Goal: Information Seeking & Learning: Learn about a topic

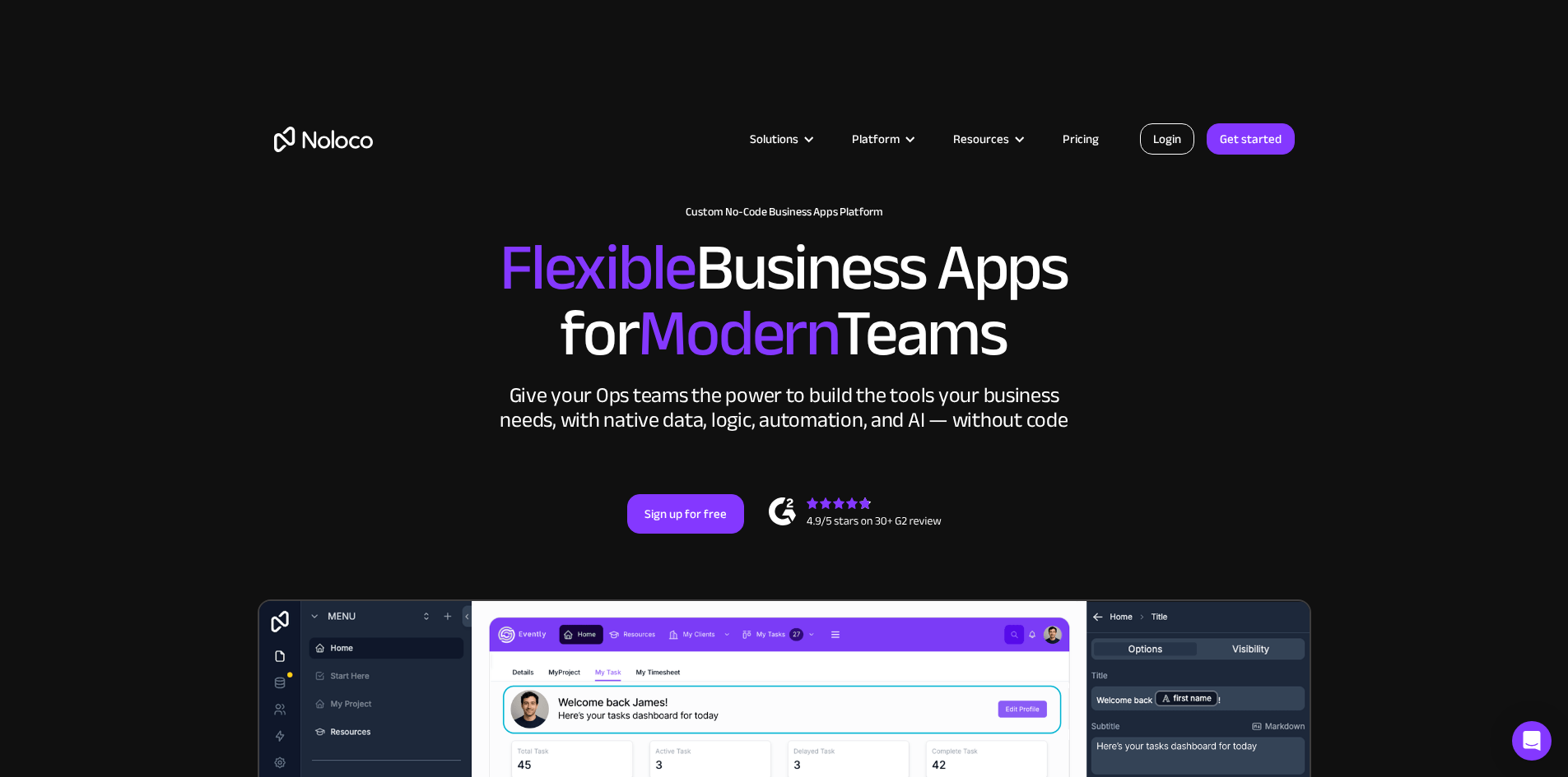
click at [1176, 143] on link "Login" at bounding box center [1167, 138] width 54 height 32
click at [1088, 141] on link "Pricing" at bounding box center [1080, 138] width 77 height 21
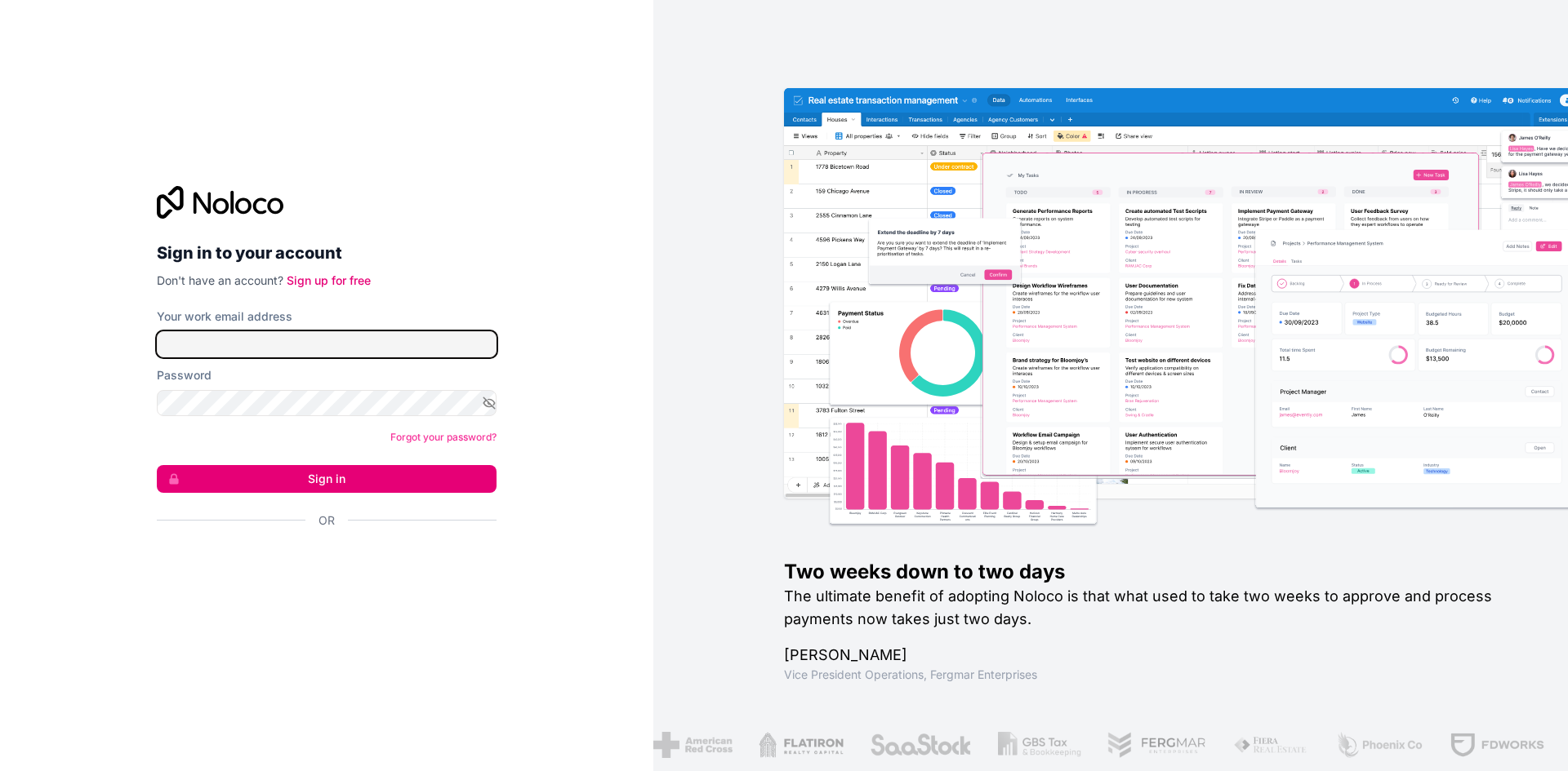
click at [364, 344] on input "Your work email address" at bounding box center [326, 344] width 340 height 26
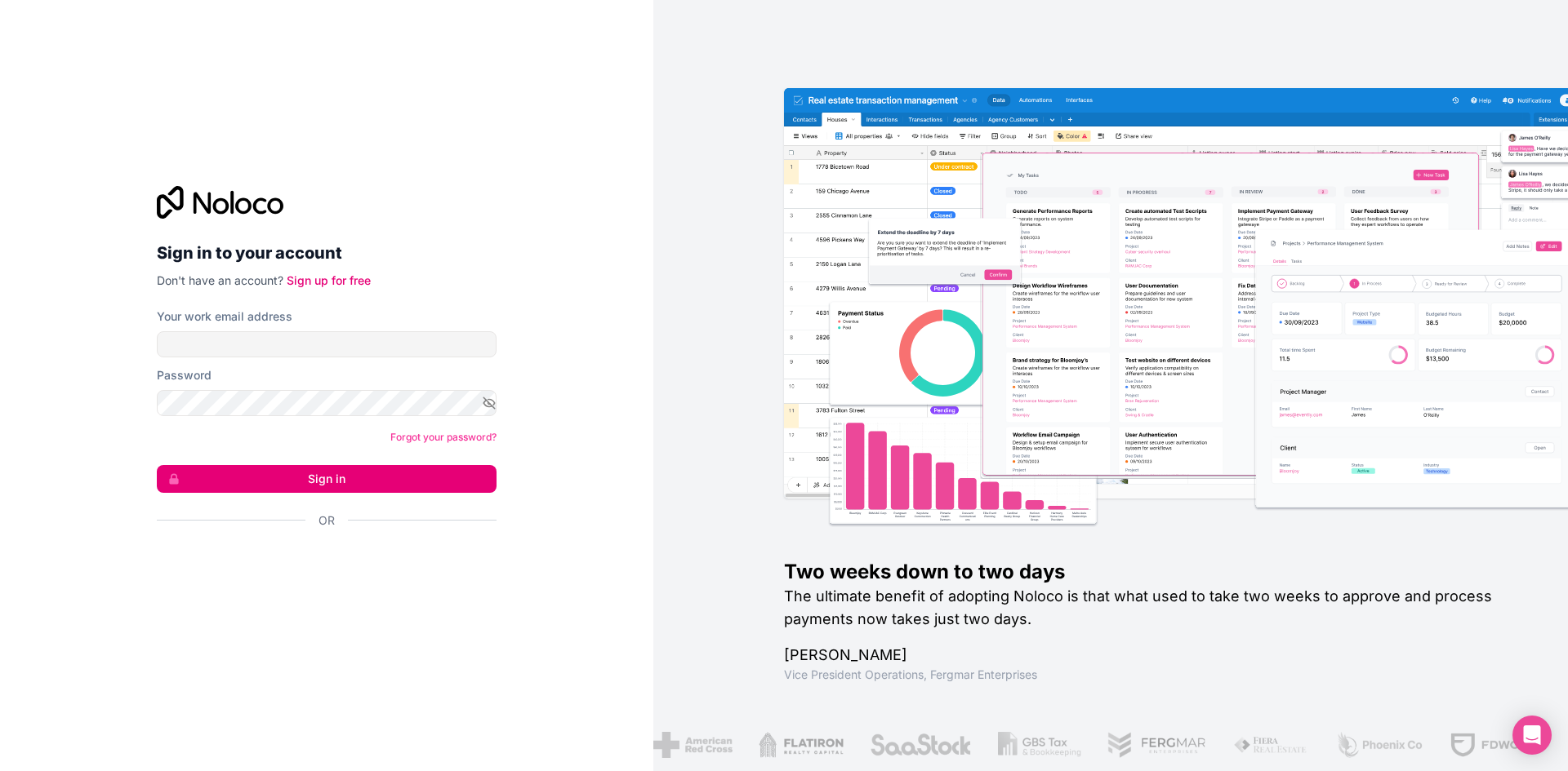
click at [432, 244] on h2 "Sign in to your account" at bounding box center [326, 253] width 340 height 30
